Goal: Communication & Community: Answer question/provide support

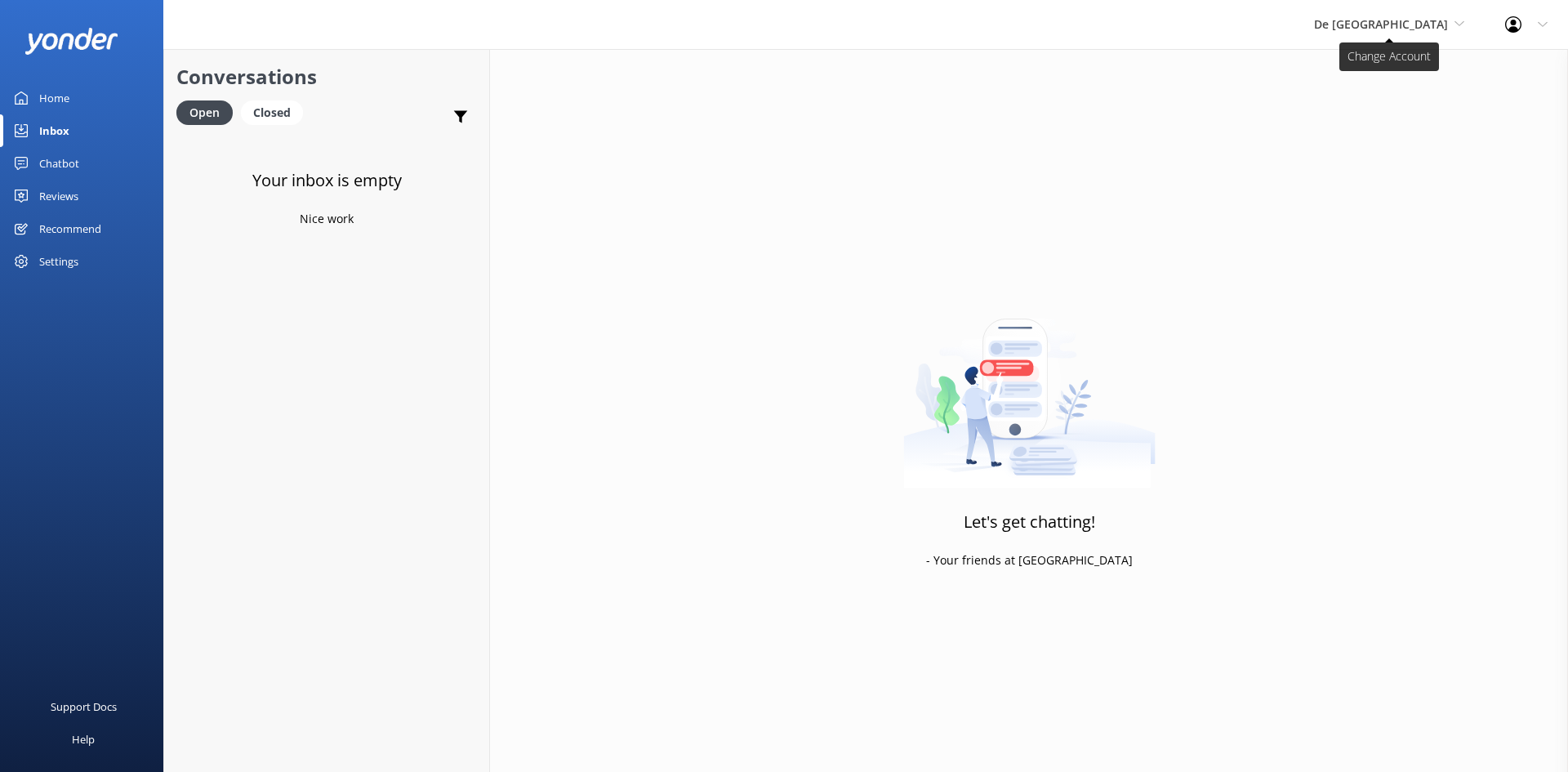
click at [1396, 31] on span "De [GEOGRAPHIC_DATA]" at bounding box center [1380, 24] width 134 height 16
click at [71, 126] on link "Inbox" at bounding box center [81, 130] width 163 height 33
click at [1435, 98] on link "Aruba's Activities Expert" at bounding box center [1375, 107] width 163 height 39
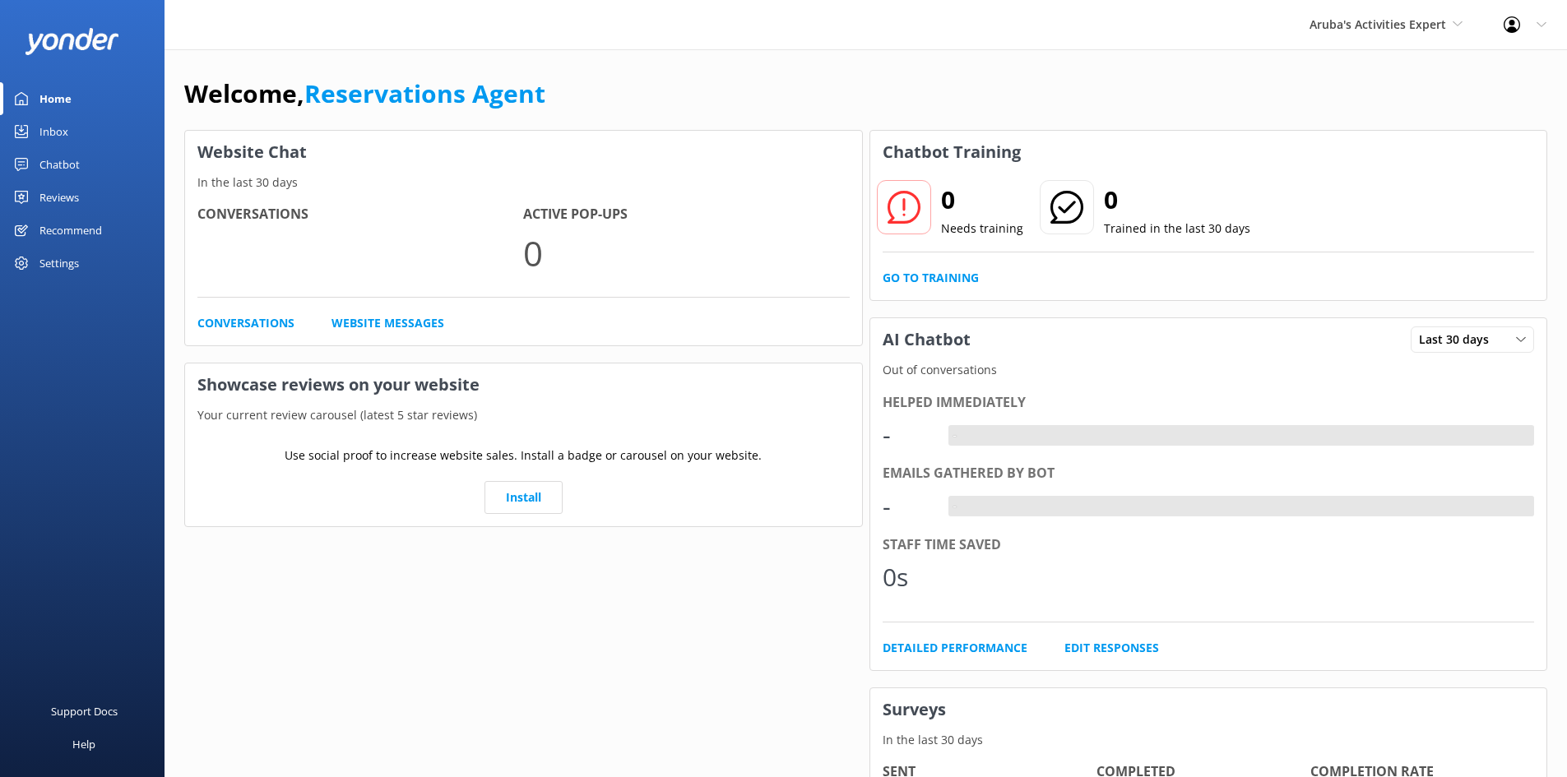
click at [75, 126] on link "Inbox" at bounding box center [82, 131] width 164 height 33
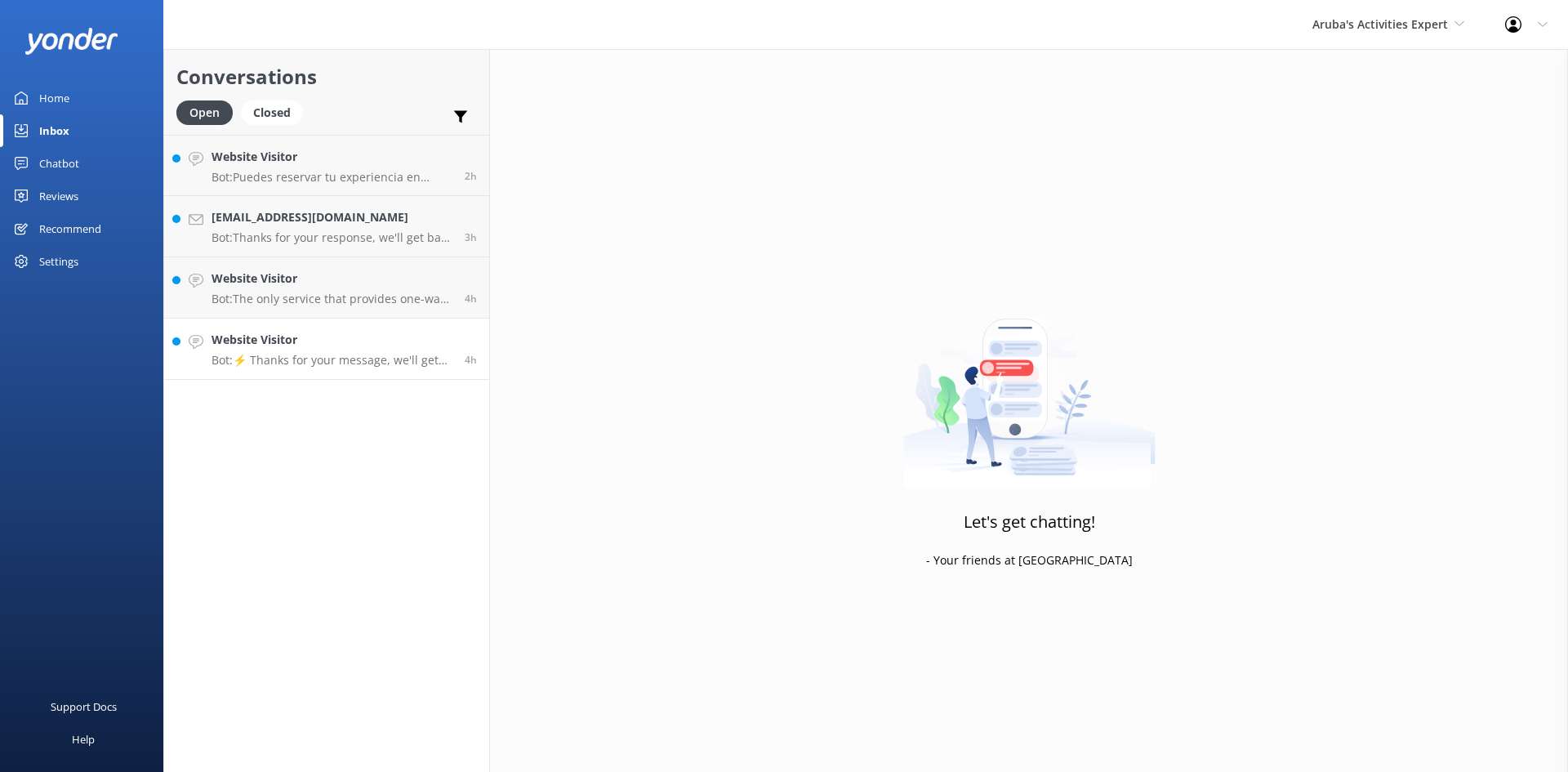
click at [340, 335] on h4 "Website Visitor" at bounding box center [332, 340] width 241 height 18
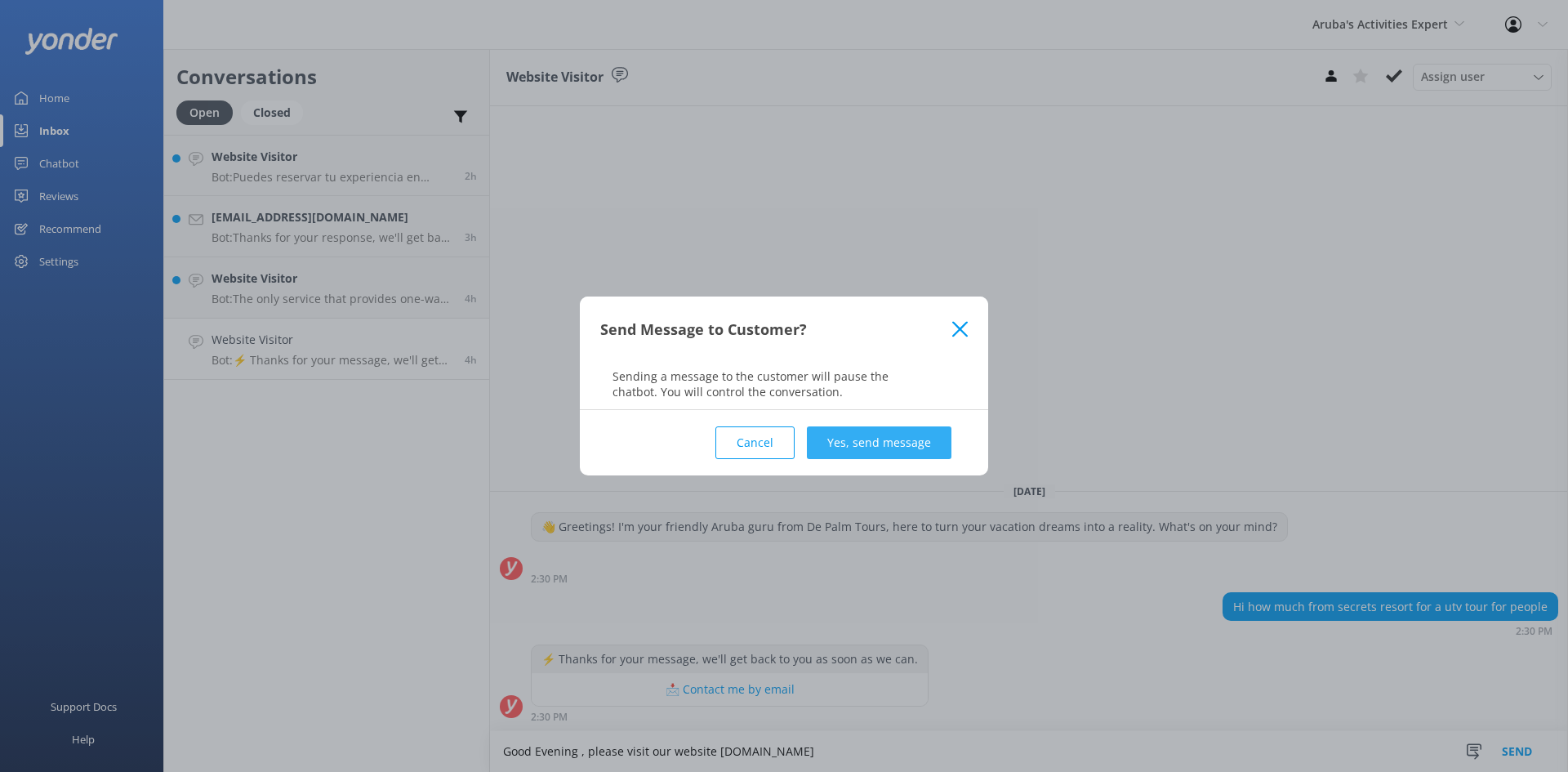
type textarea "Good Evening , please visit our website [DOMAIN_NAME]"
click at [902, 452] on button "Yes, send message" at bounding box center [880, 442] width 145 height 33
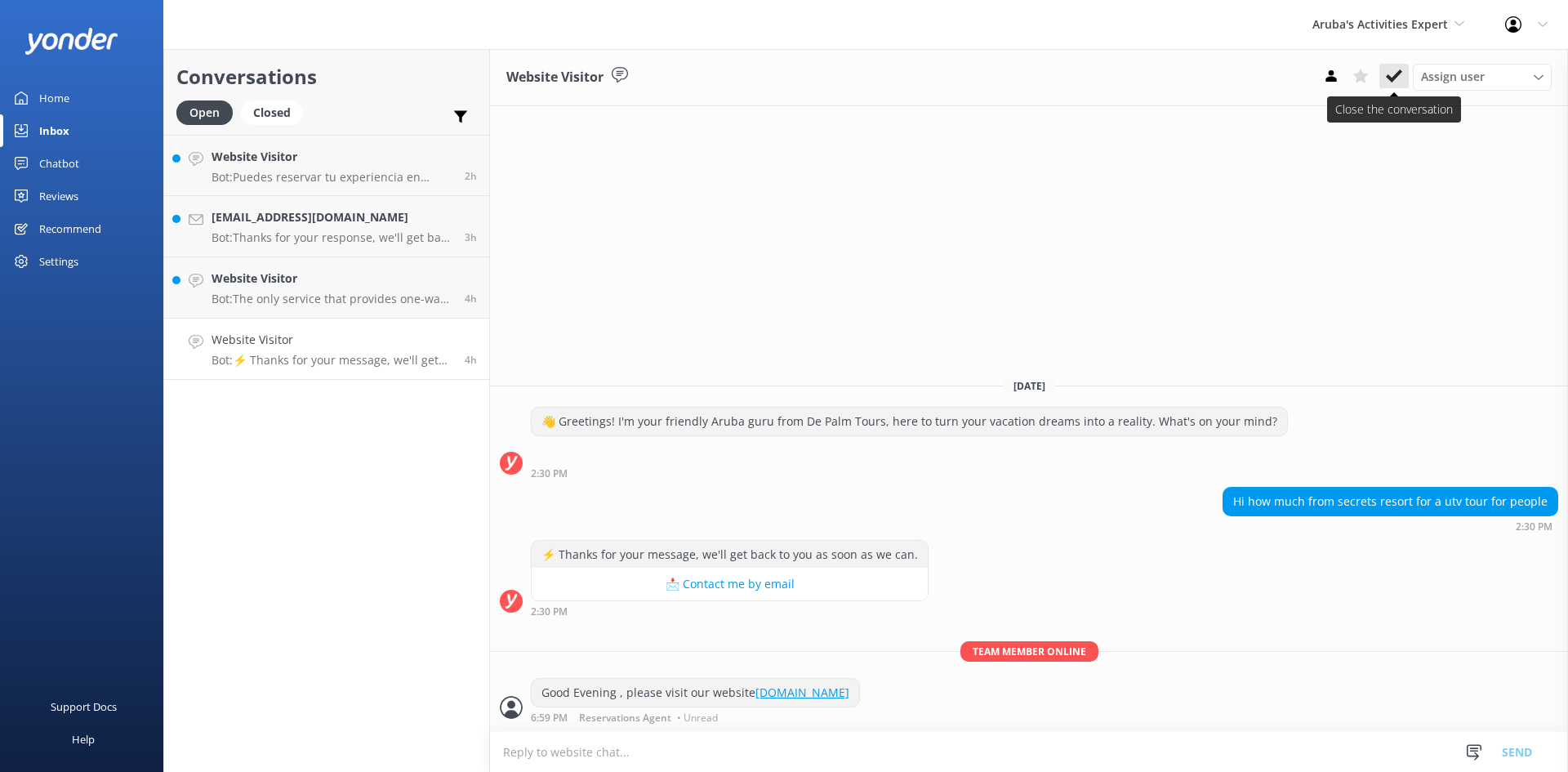
click at [1396, 74] on use at bounding box center [1394, 76] width 16 height 13
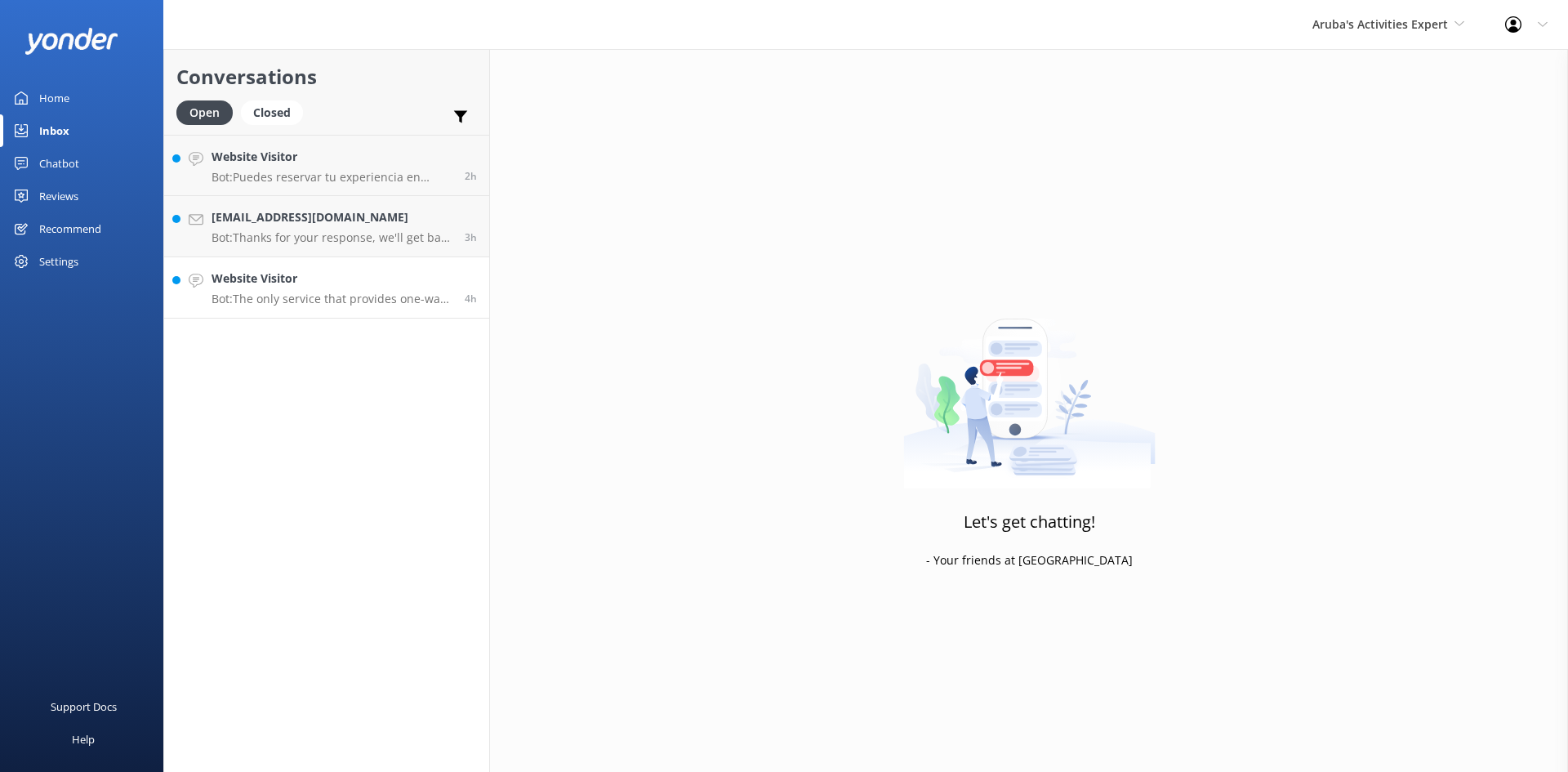
click at [274, 301] on p "Bot: The only service that provides one-way transfer is our private car service…" at bounding box center [332, 299] width 241 height 15
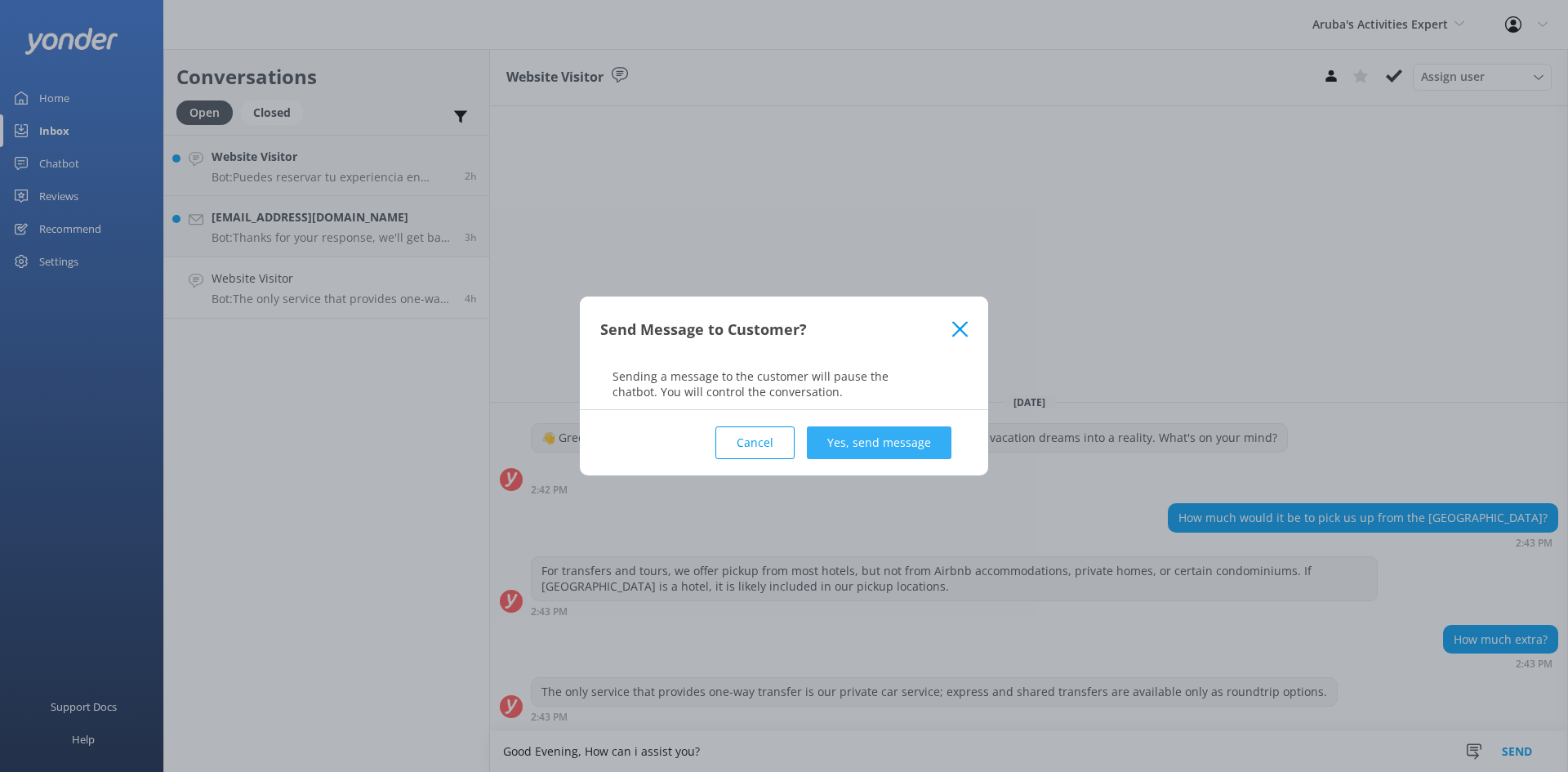
type textarea "Good Evening, How can i assist you?"
click at [889, 434] on button "Yes, send message" at bounding box center [880, 442] width 145 height 33
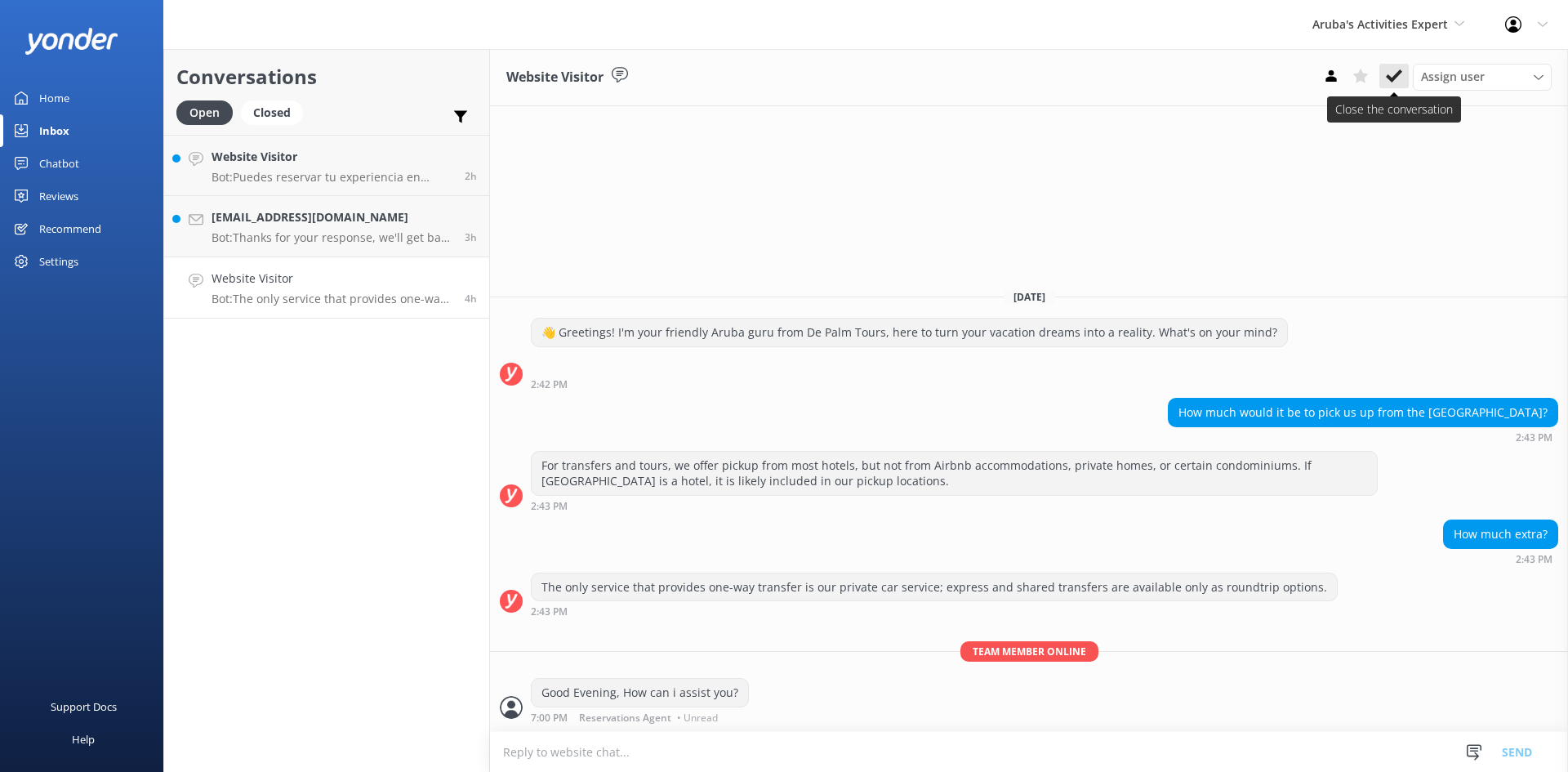
click at [1395, 80] on icon at bounding box center [1394, 76] width 16 height 16
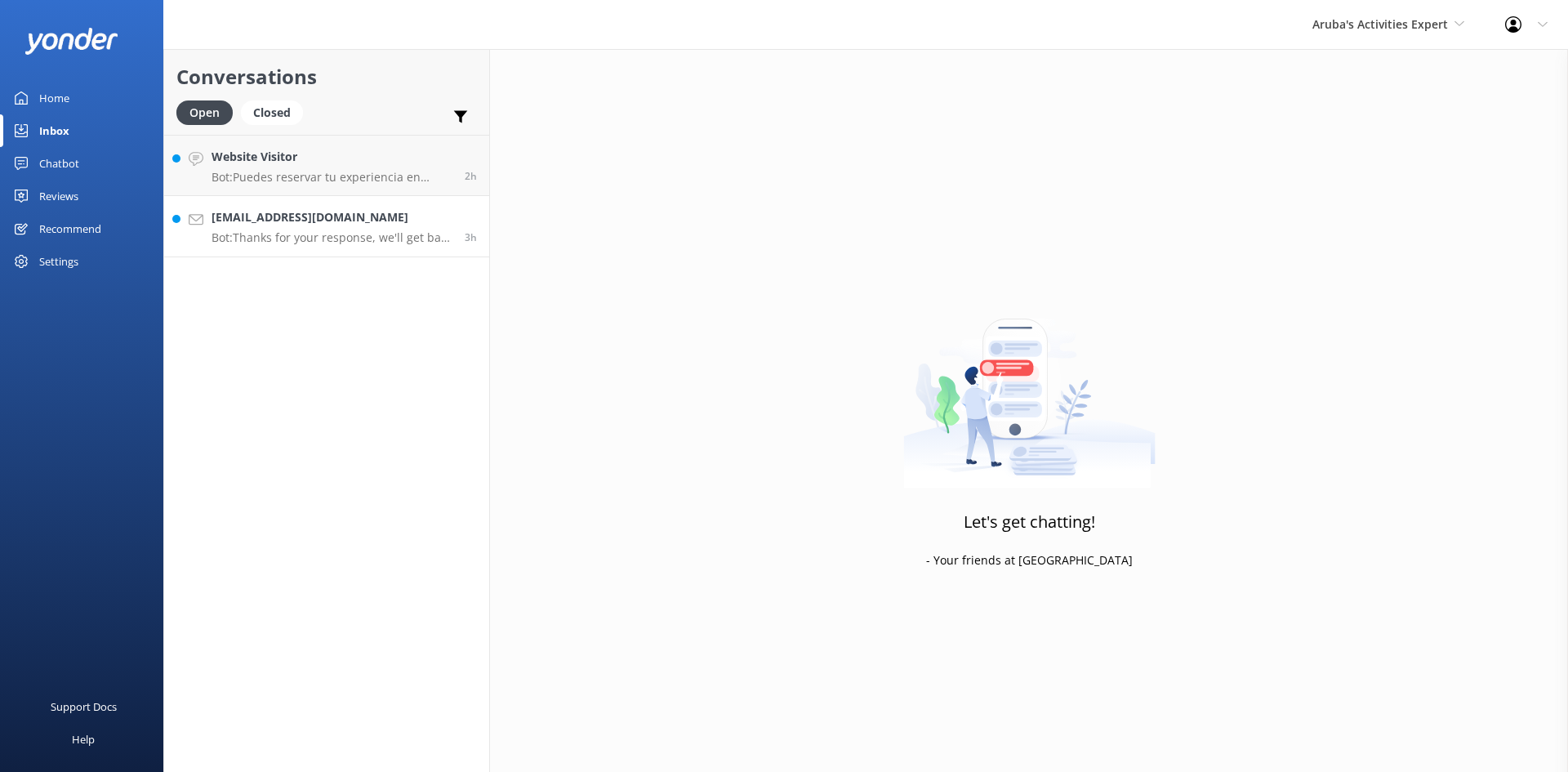
click at [343, 209] on link "[EMAIL_ADDRESS][DOMAIN_NAME] Bot: Thanks for your response, we'll get back to y…" at bounding box center [326, 227] width 325 height 62
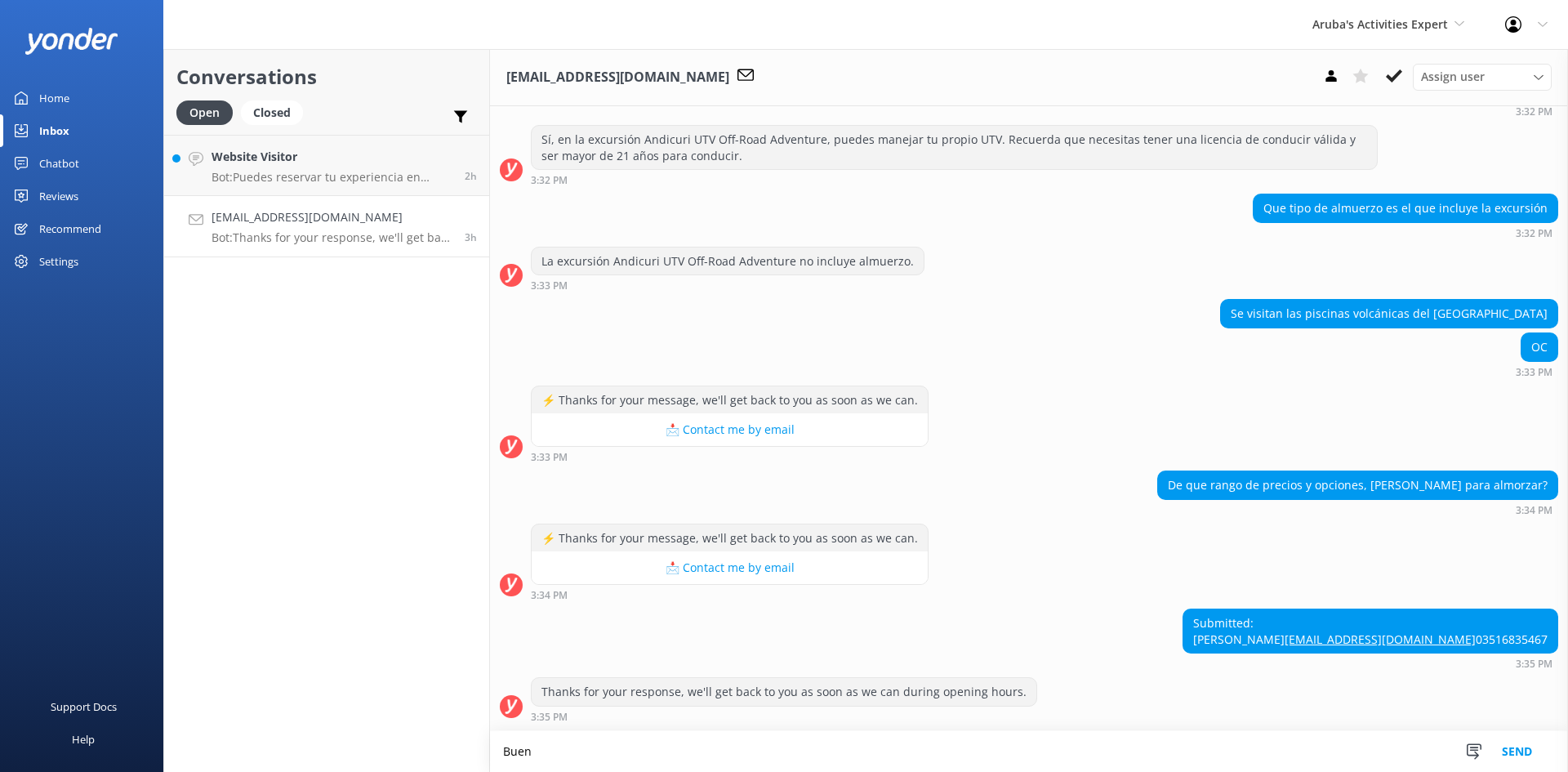
scroll to position [294, 0]
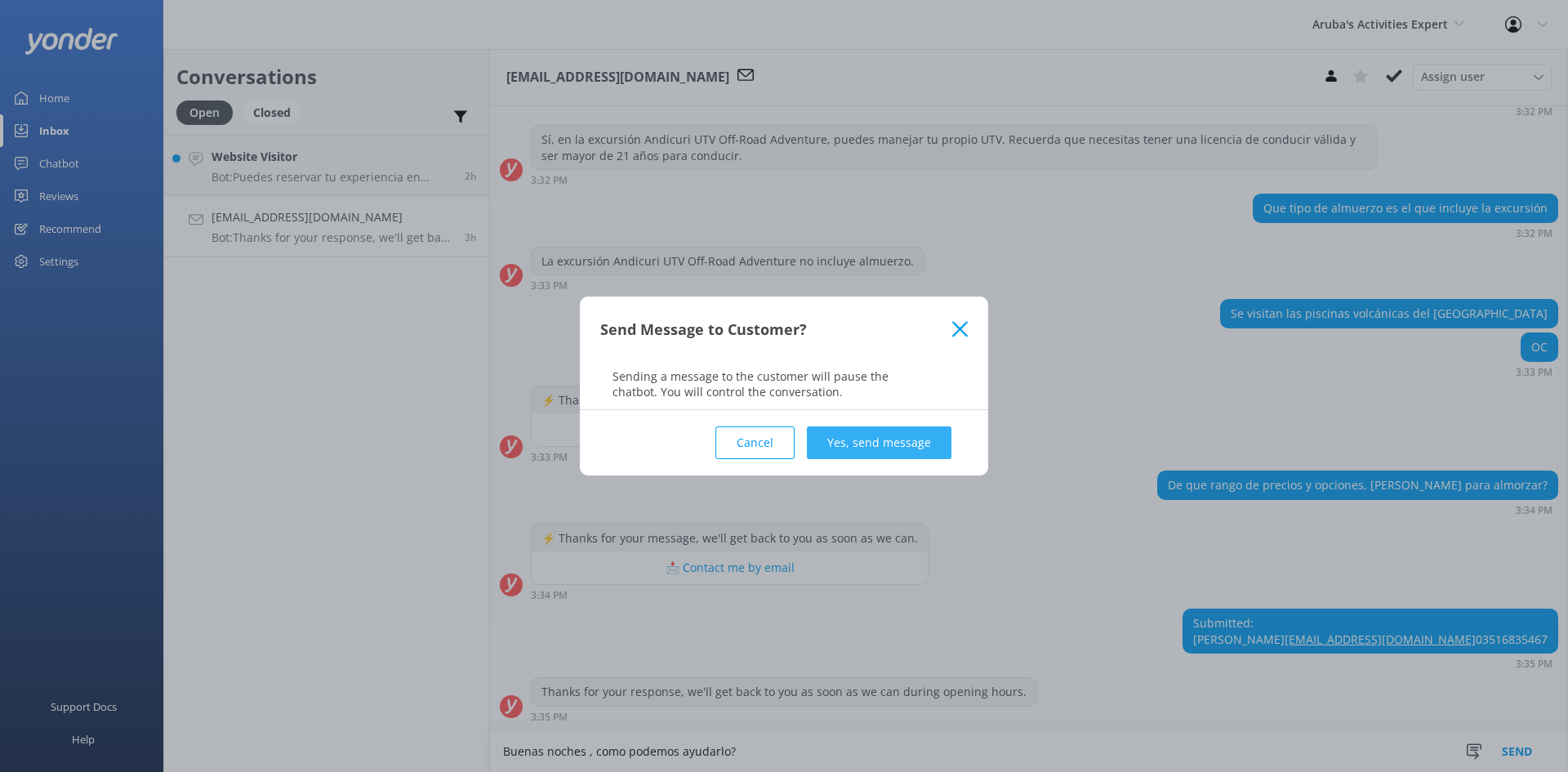
type textarea "Buenas noches , como podemos ayudarlo?"
click at [891, 439] on button "Yes, send message" at bounding box center [880, 442] width 145 height 33
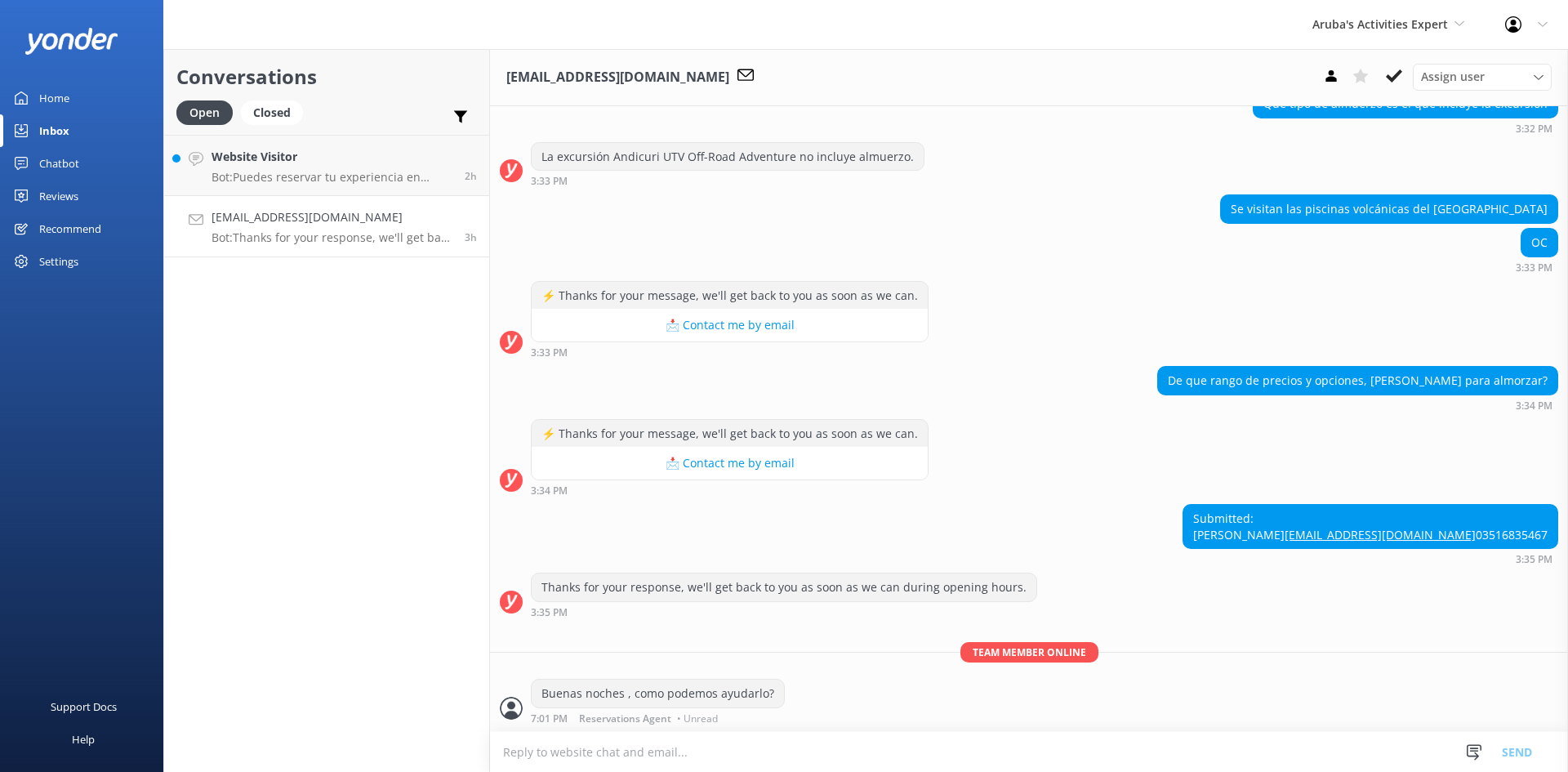
scroll to position [399, 0]
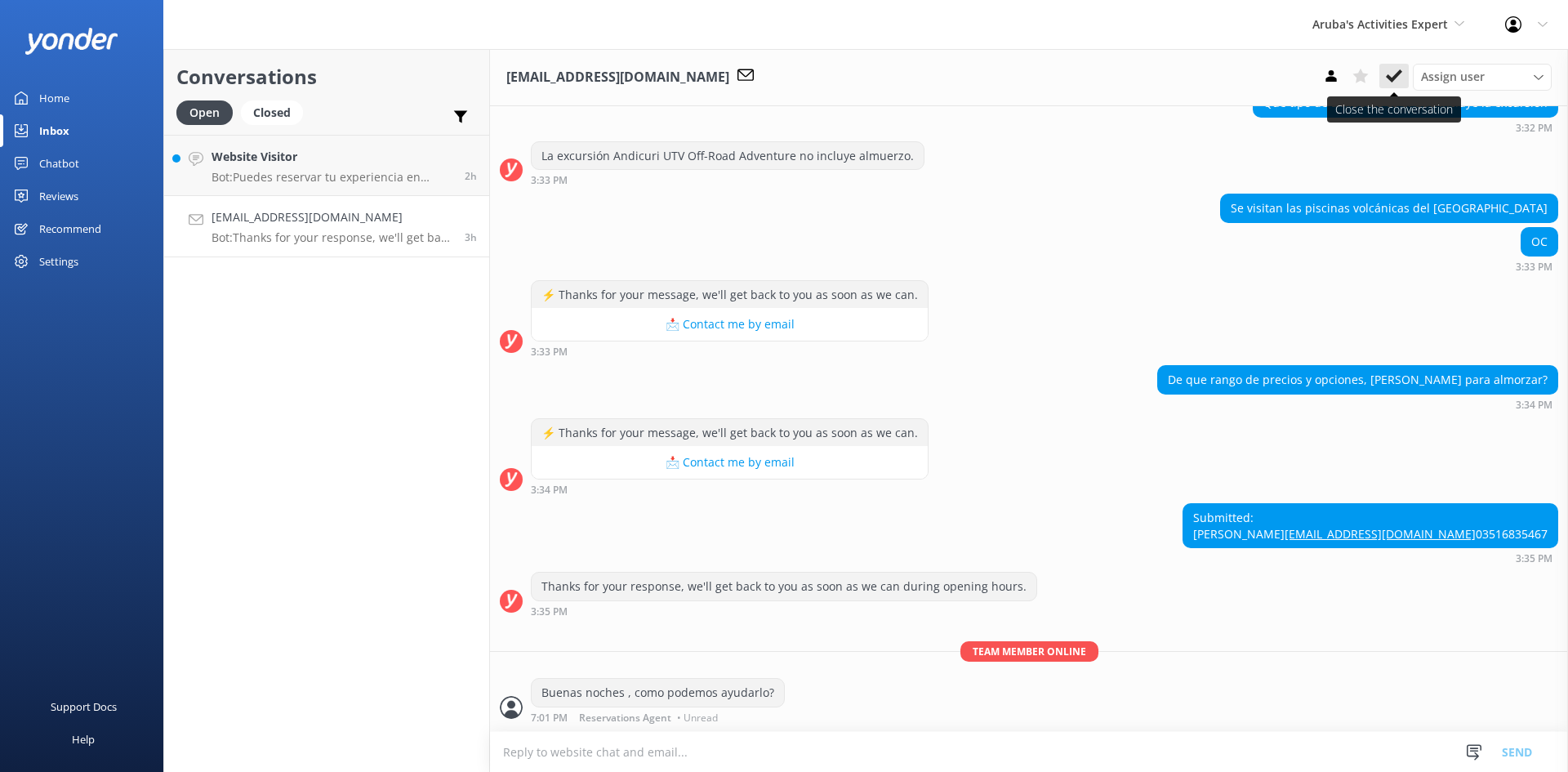
click at [1393, 75] on icon at bounding box center [1394, 76] width 16 height 16
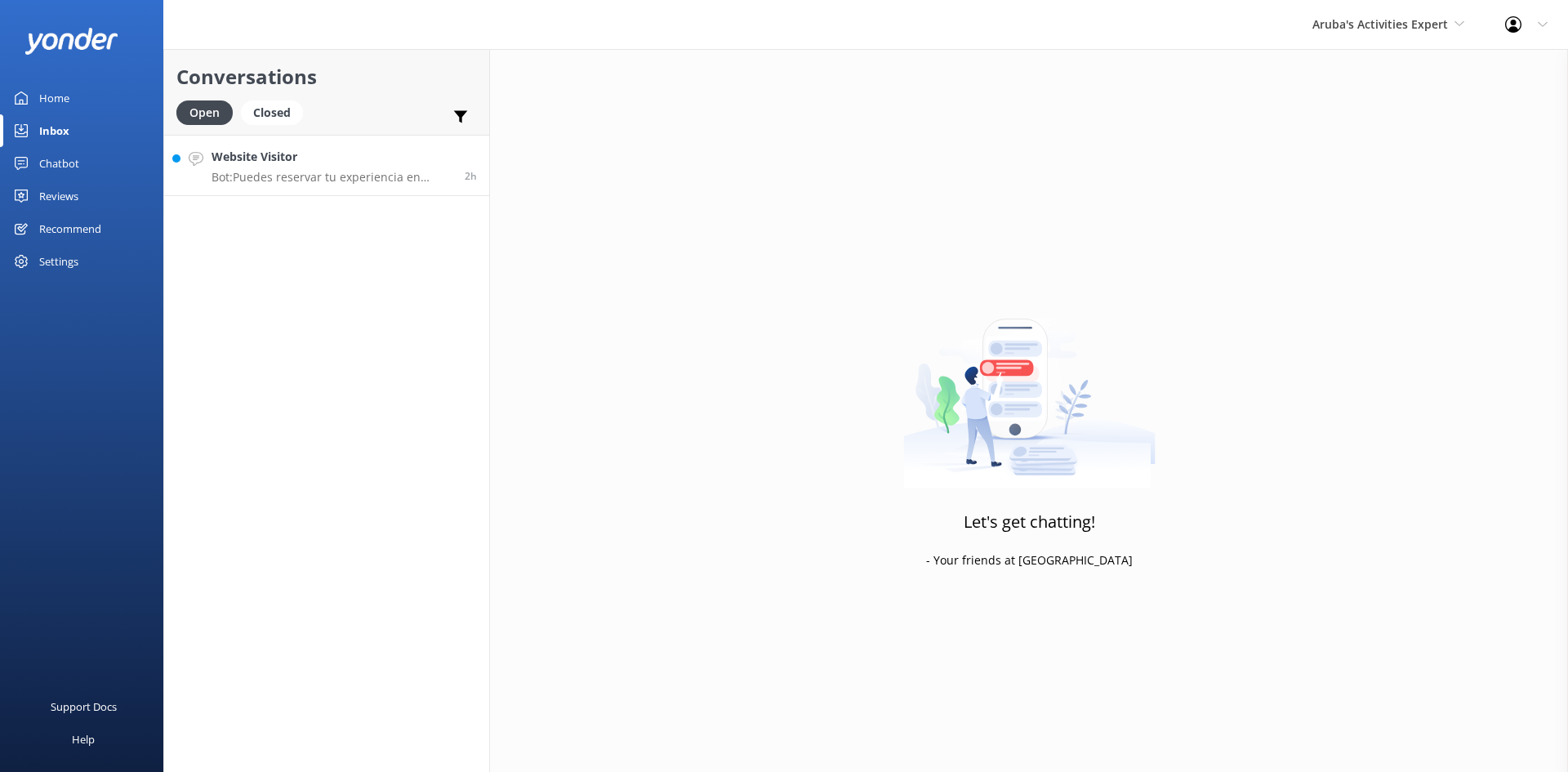
click at [361, 171] on p "Bot: Puedes reservar tu experiencia en [GEOGRAPHIC_DATA] en línea en [URL][DOMA…" at bounding box center [332, 177] width 241 height 15
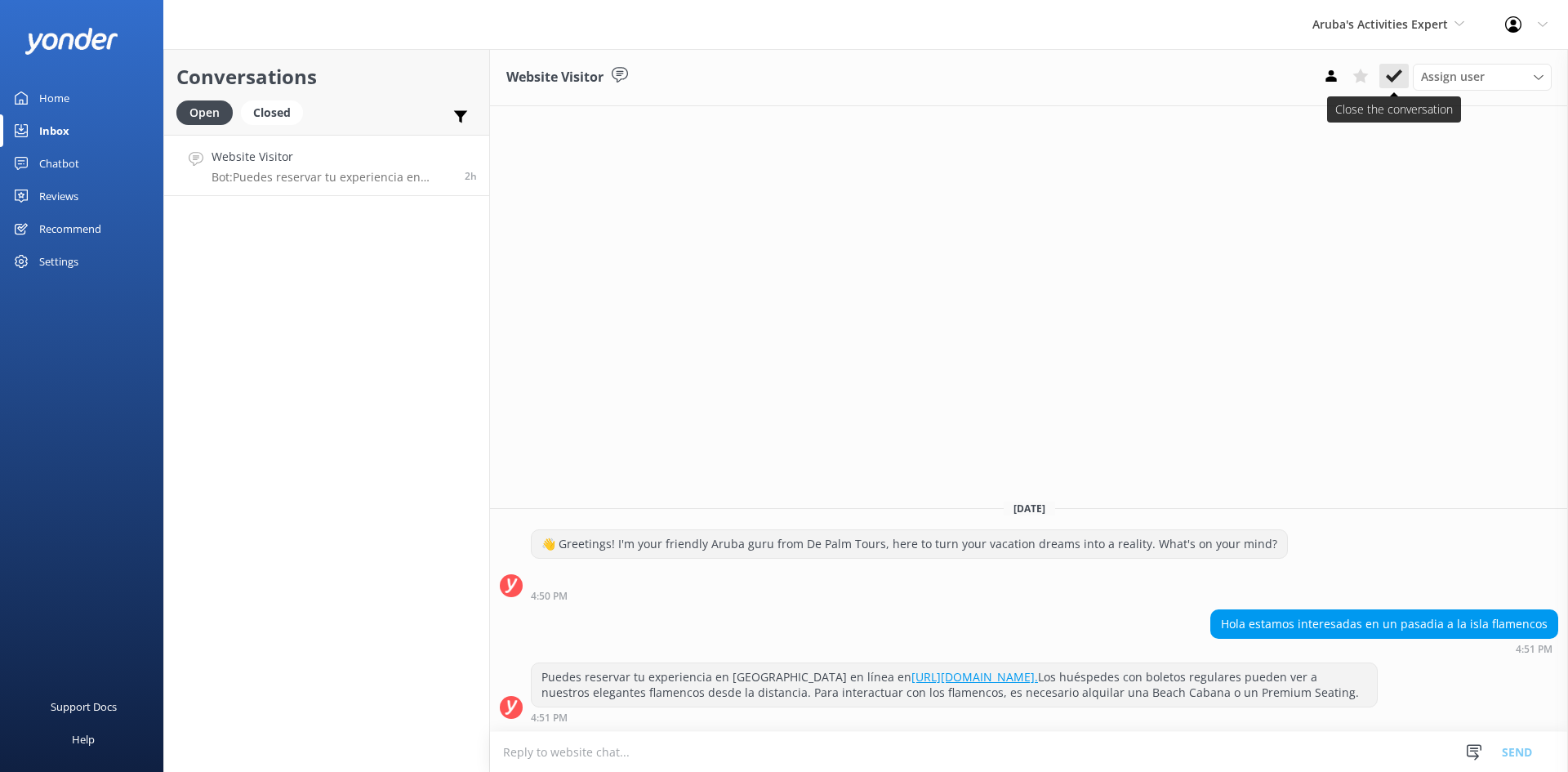
click at [1401, 76] on icon at bounding box center [1394, 76] width 16 height 16
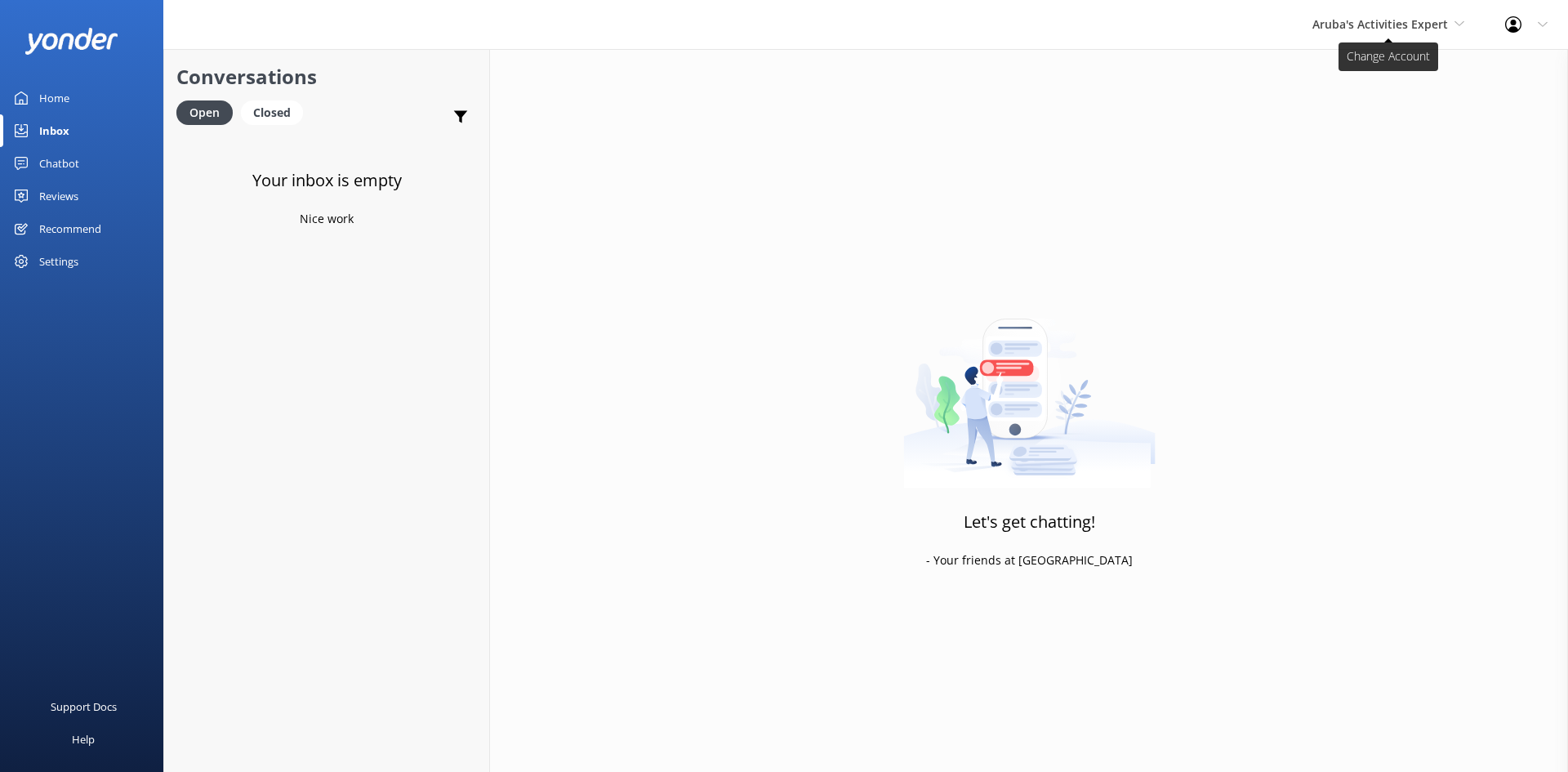
click at [1422, 16] on span "Aruba's Activities Expert" at bounding box center [1388, 25] width 152 height 18
click at [1383, 140] on link "The Captain" at bounding box center [1373, 146] width 163 height 39
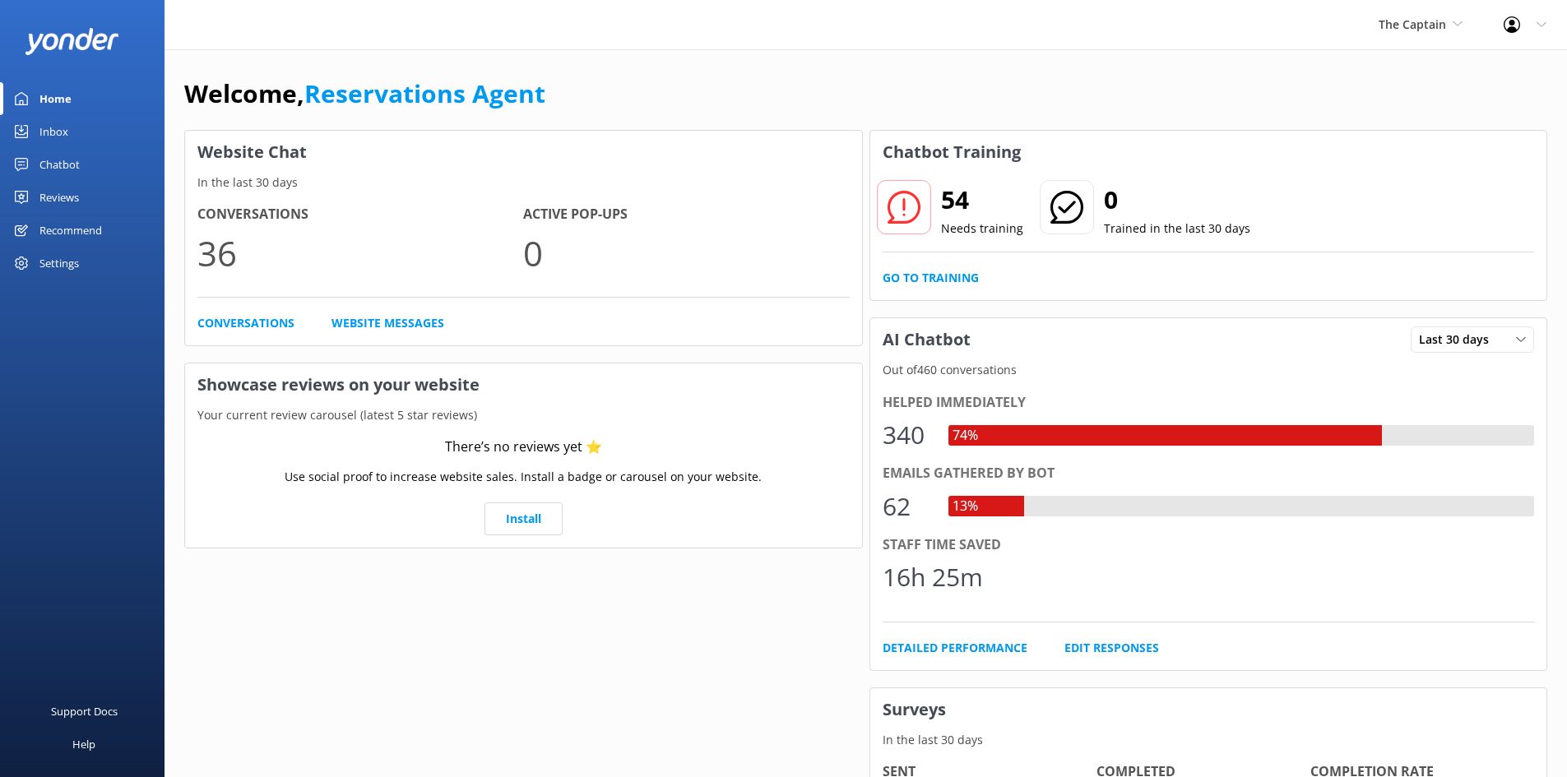
click at [82, 131] on link "Inbox" at bounding box center [82, 131] width 164 height 33
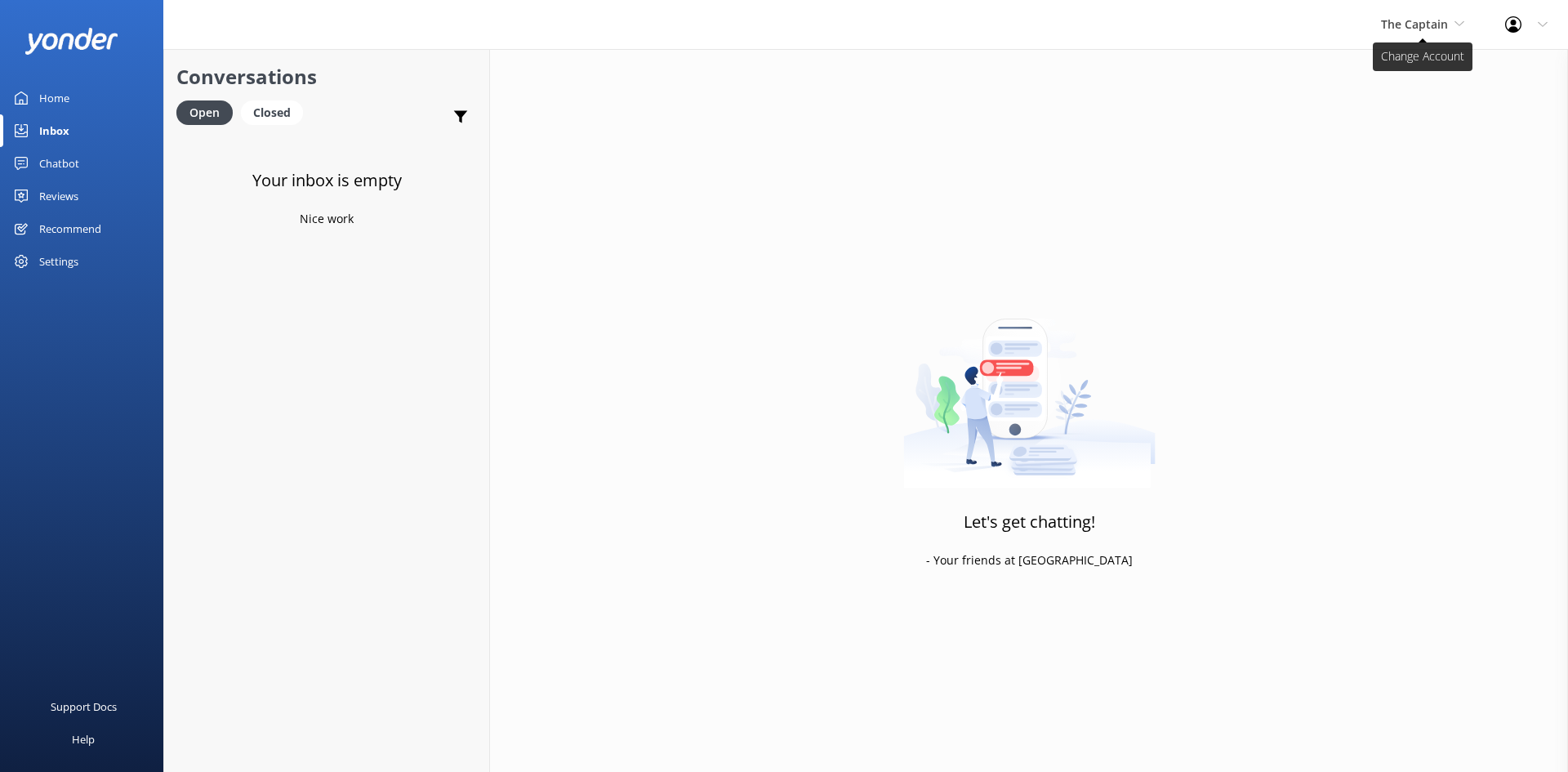
click at [1405, 16] on span "The Captain" at bounding box center [1414, 24] width 67 height 16
click at [1390, 68] on link "De [GEOGRAPHIC_DATA]" at bounding box center [1442, 68] width 163 height 39
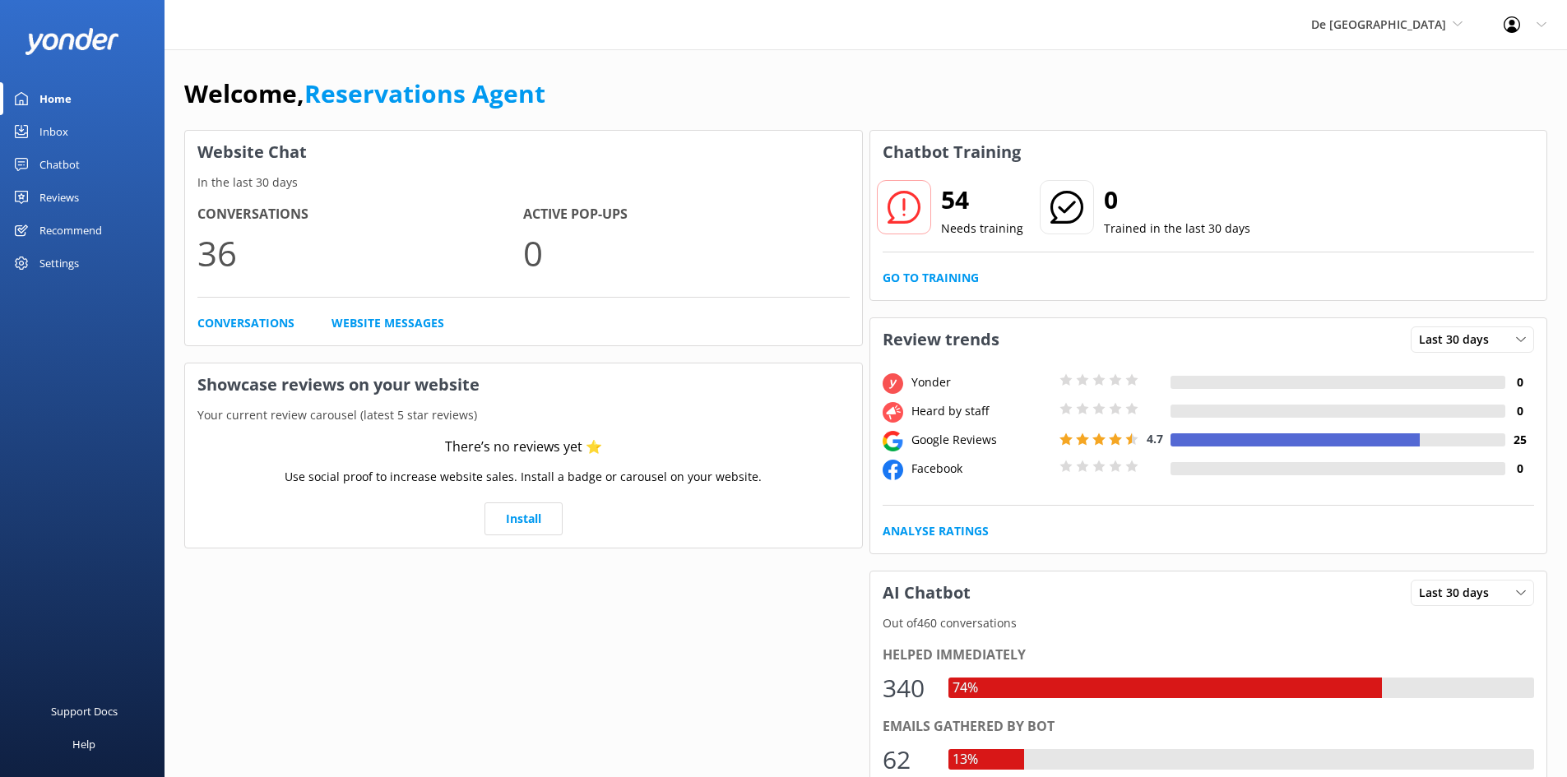
click at [90, 126] on link "Inbox" at bounding box center [82, 131] width 164 height 33
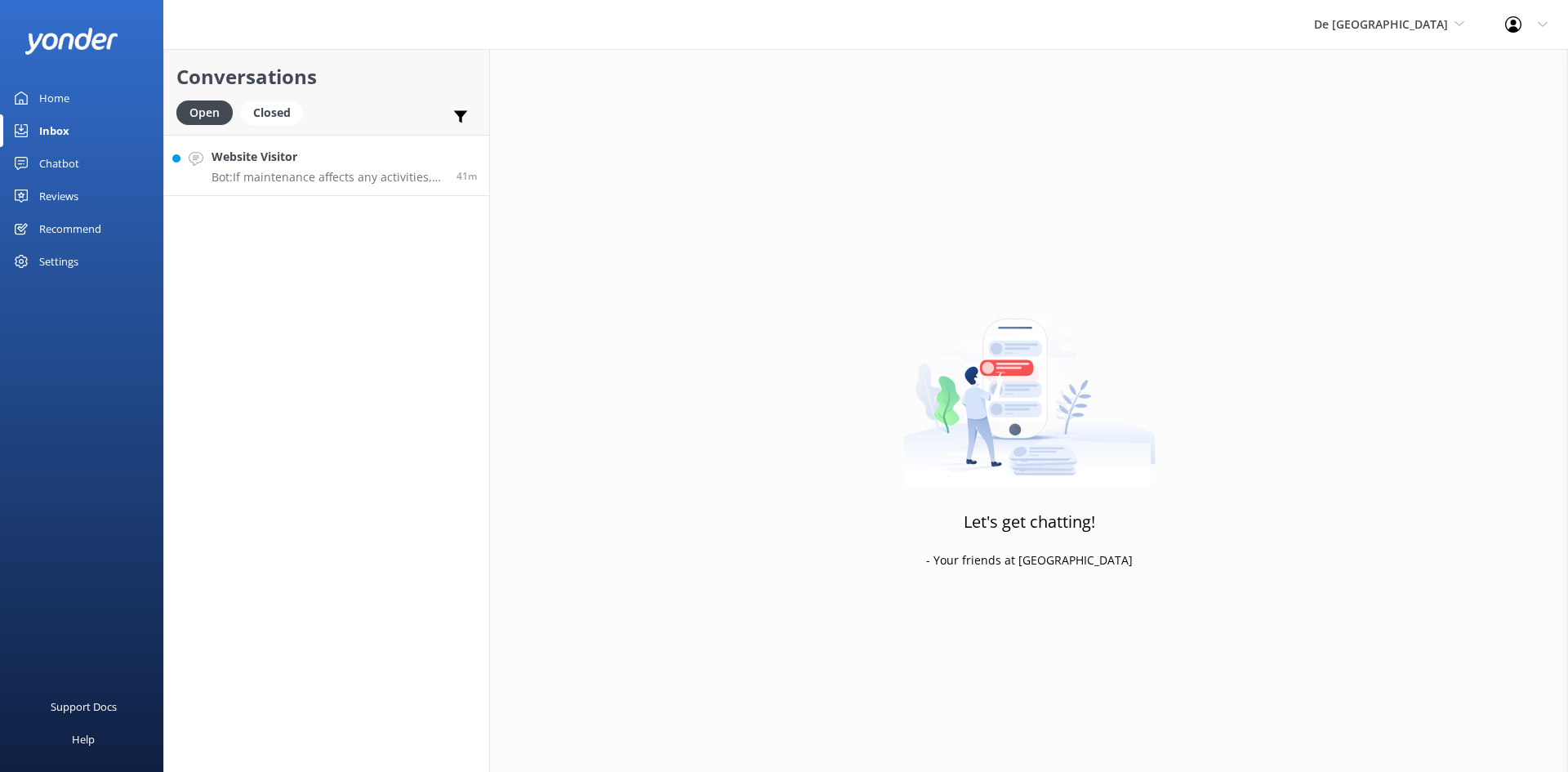
click at [346, 166] on h4 "Website Visitor" at bounding box center [328, 157] width 232 height 18
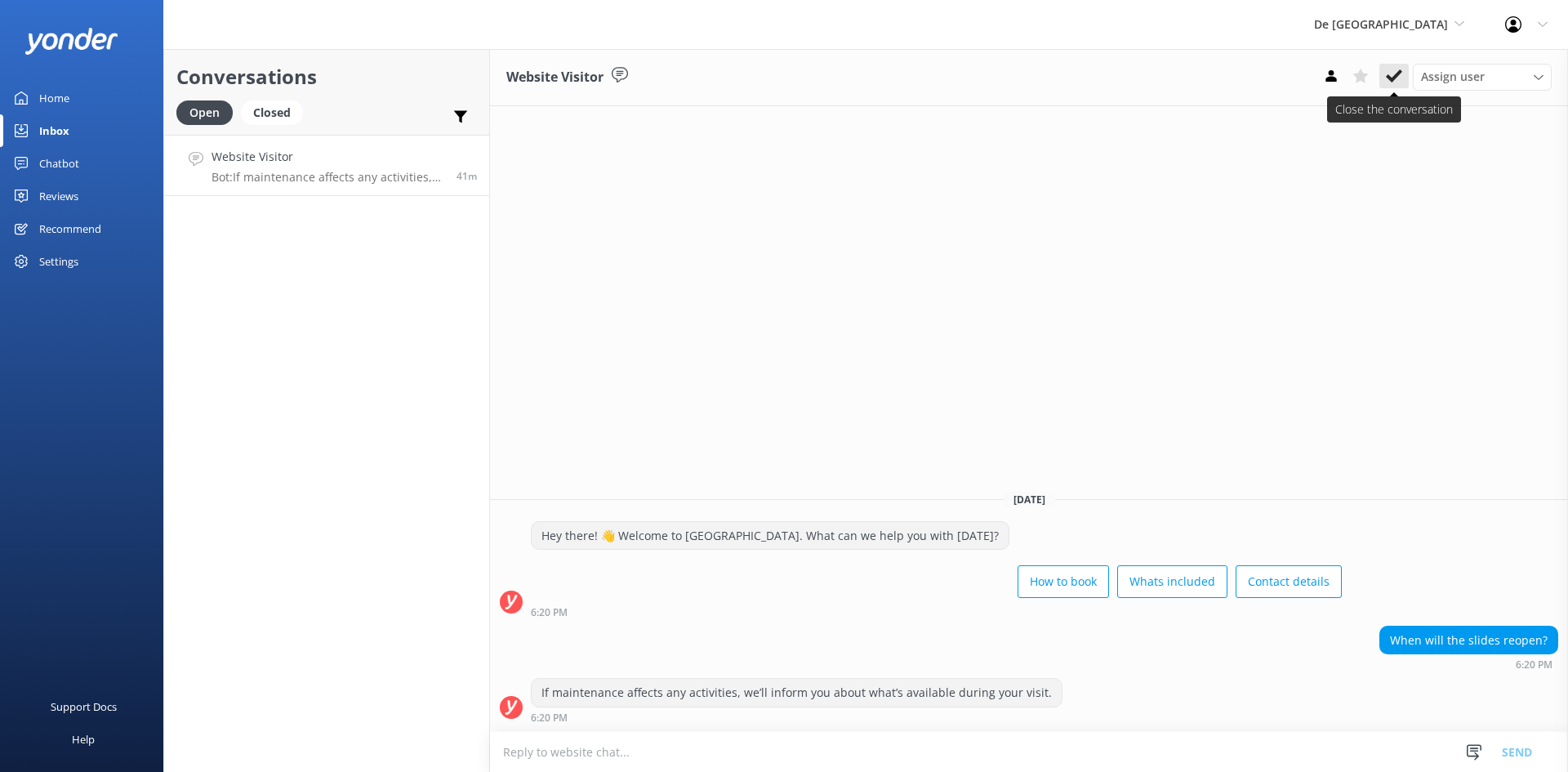
click at [1397, 72] on icon at bounding box center [1394, 76] width 16 height 16
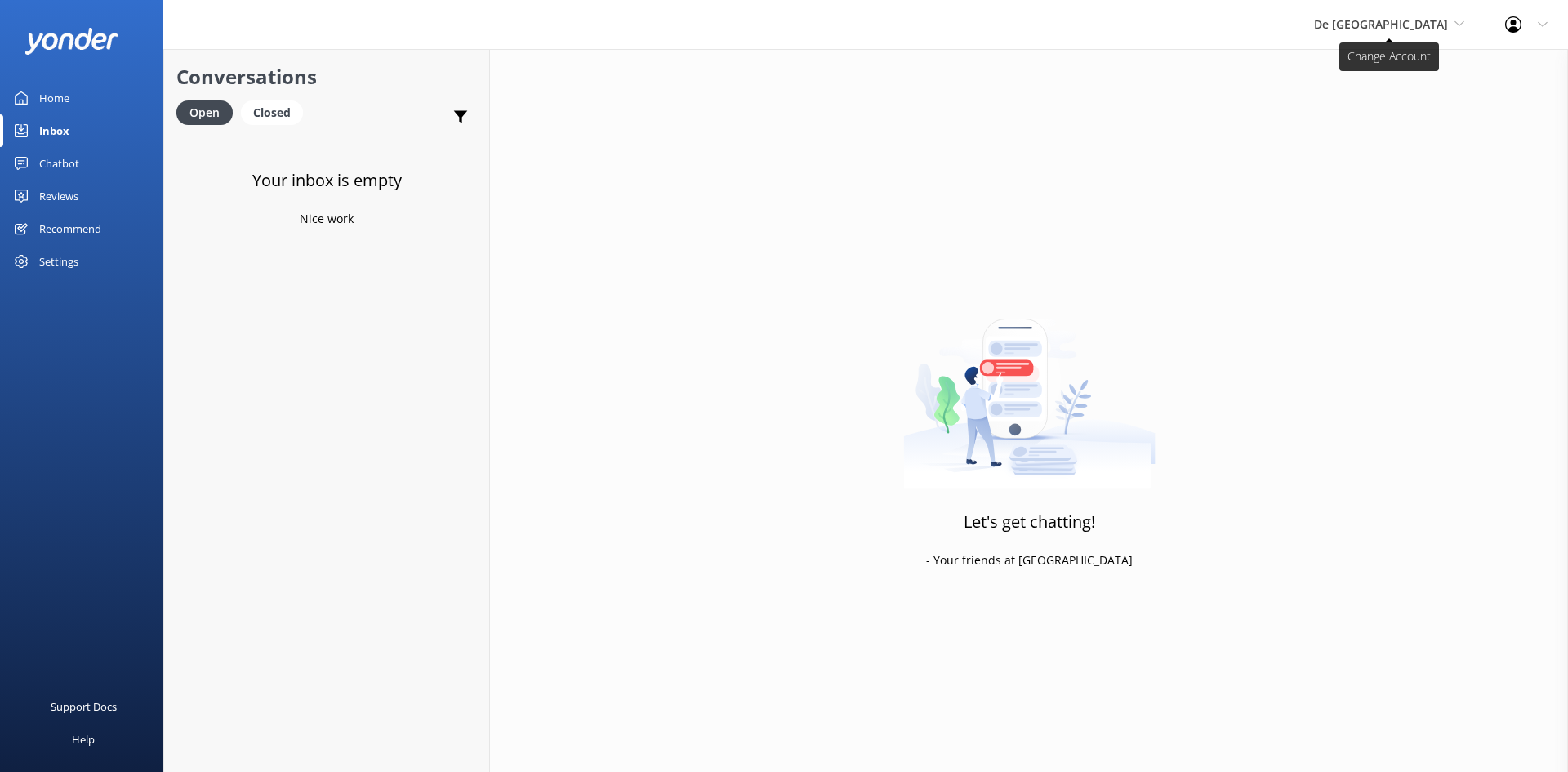
click at [1445, 25] on span "De [GEOGRAPHIC_DATA]" at bounding box center [1380, 24] width 134 height 16
click at [1410, 103] on link "Aruba's Activities Expert" at bounding box center [1375, 107] width 163 height 39
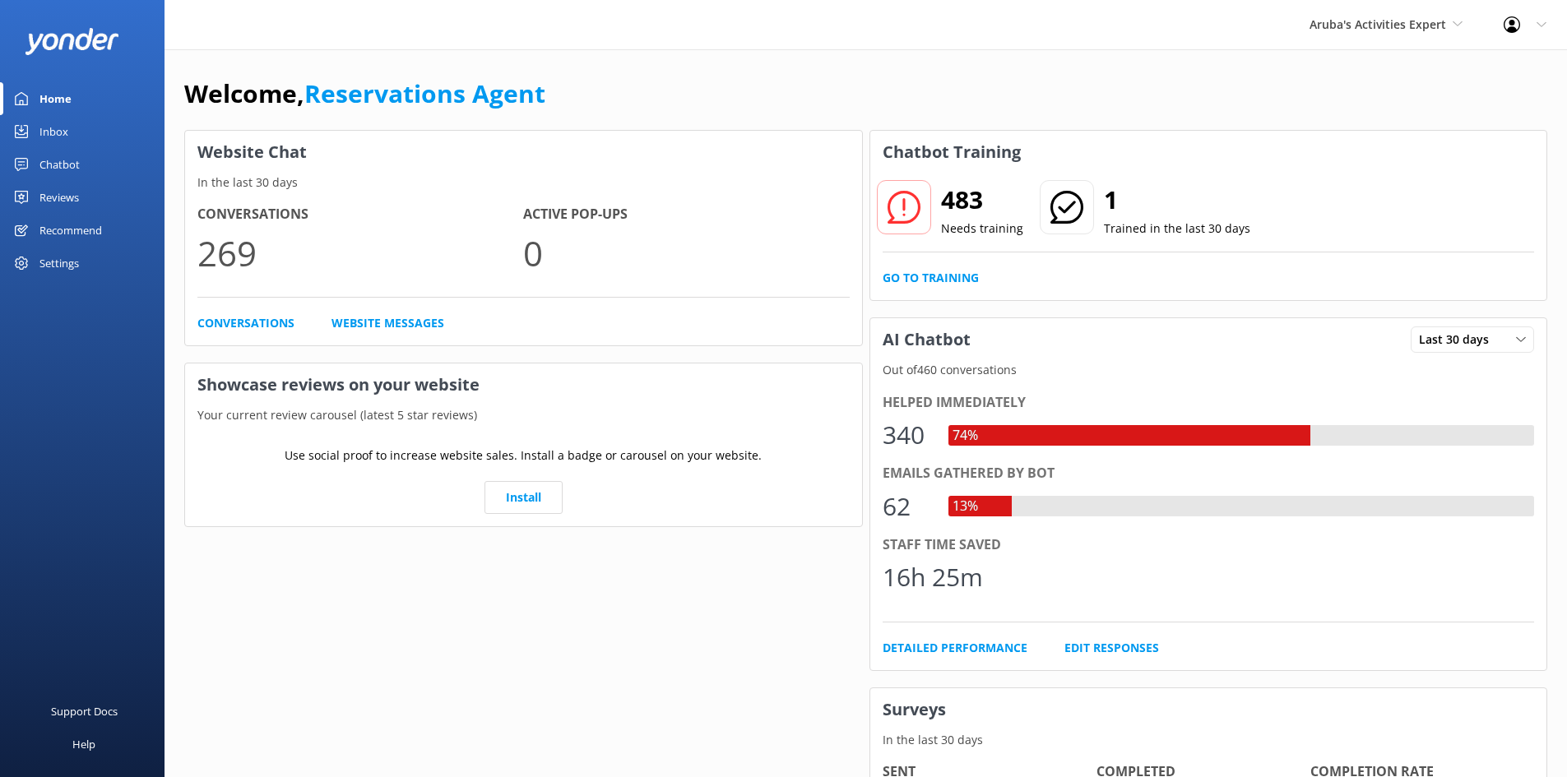
click at [73, 129] on link "Inbox" at bounding box center [82, 131] width 164 height 33
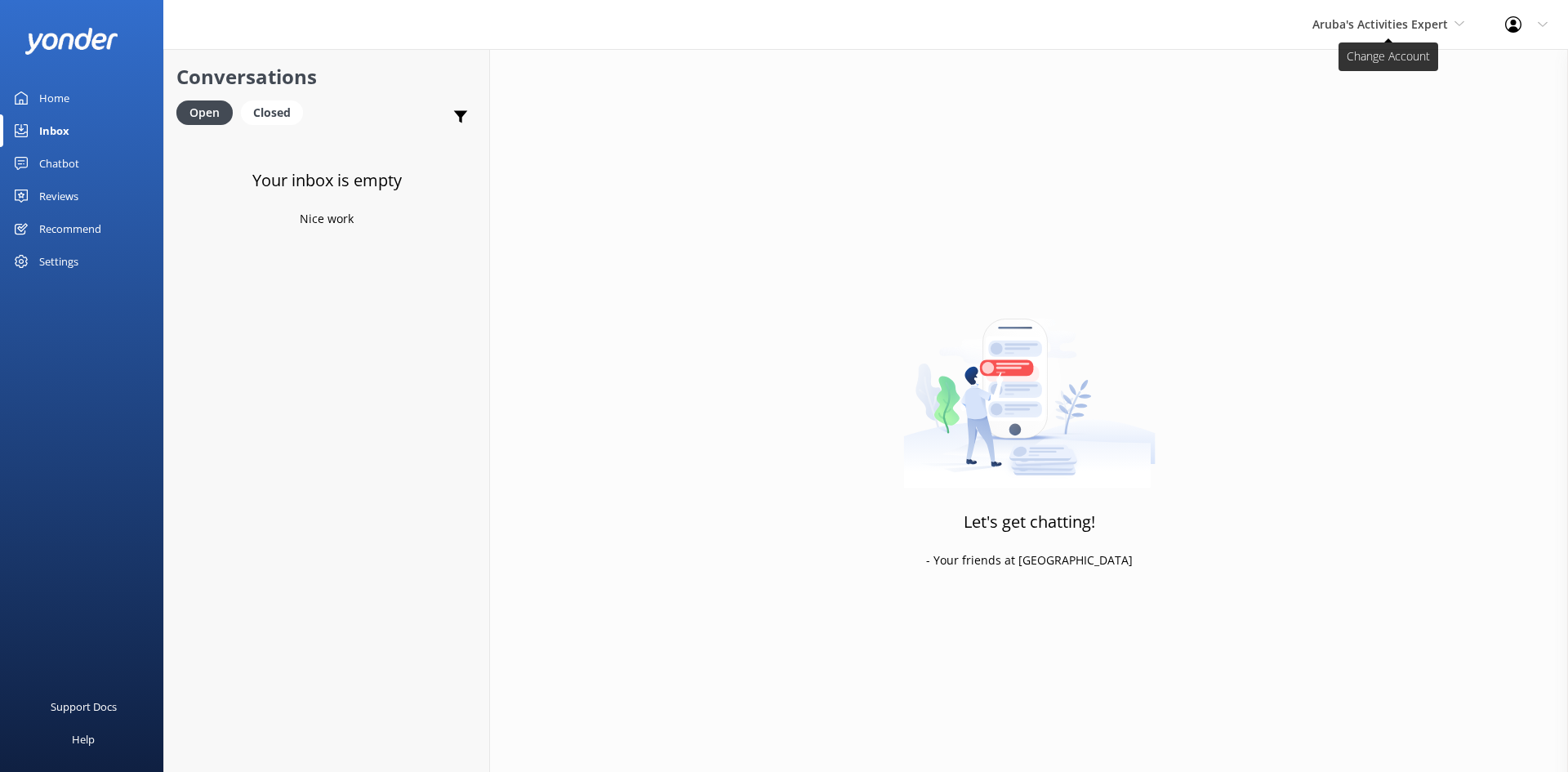
click at [1376, 28] on span "Aruba's Activities Expert" at bounding box center [1380, 24] width 136 height 16
click at [1343, 145] on link "The Captain" at bounding box center [1373, 146] width 163 height 39
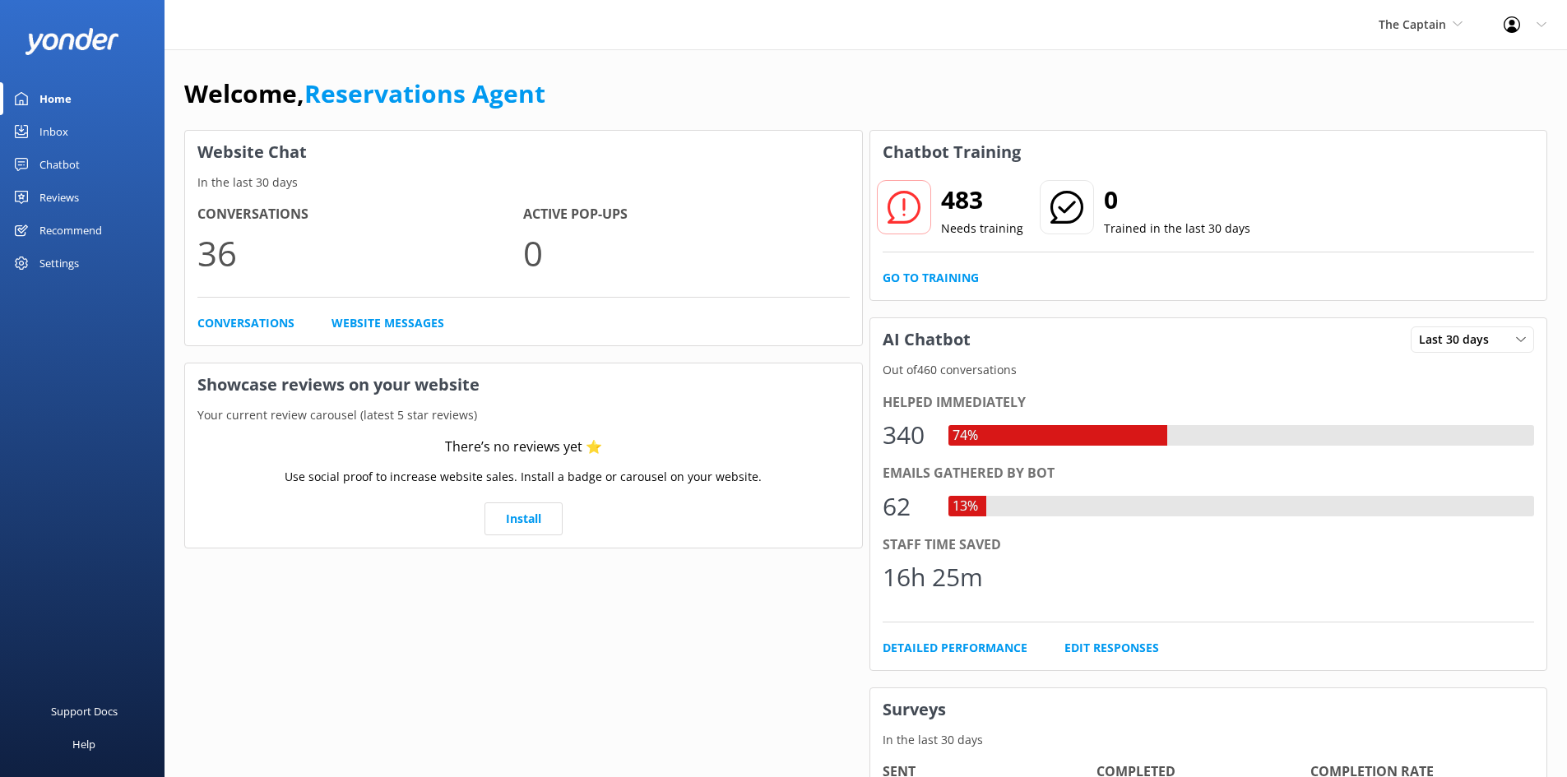
click at [84, 130] on link "Inbox" at bounding box center [82, 131] width 164 height 33
